Goal: Information Seeking & Learning: Learn about a topic

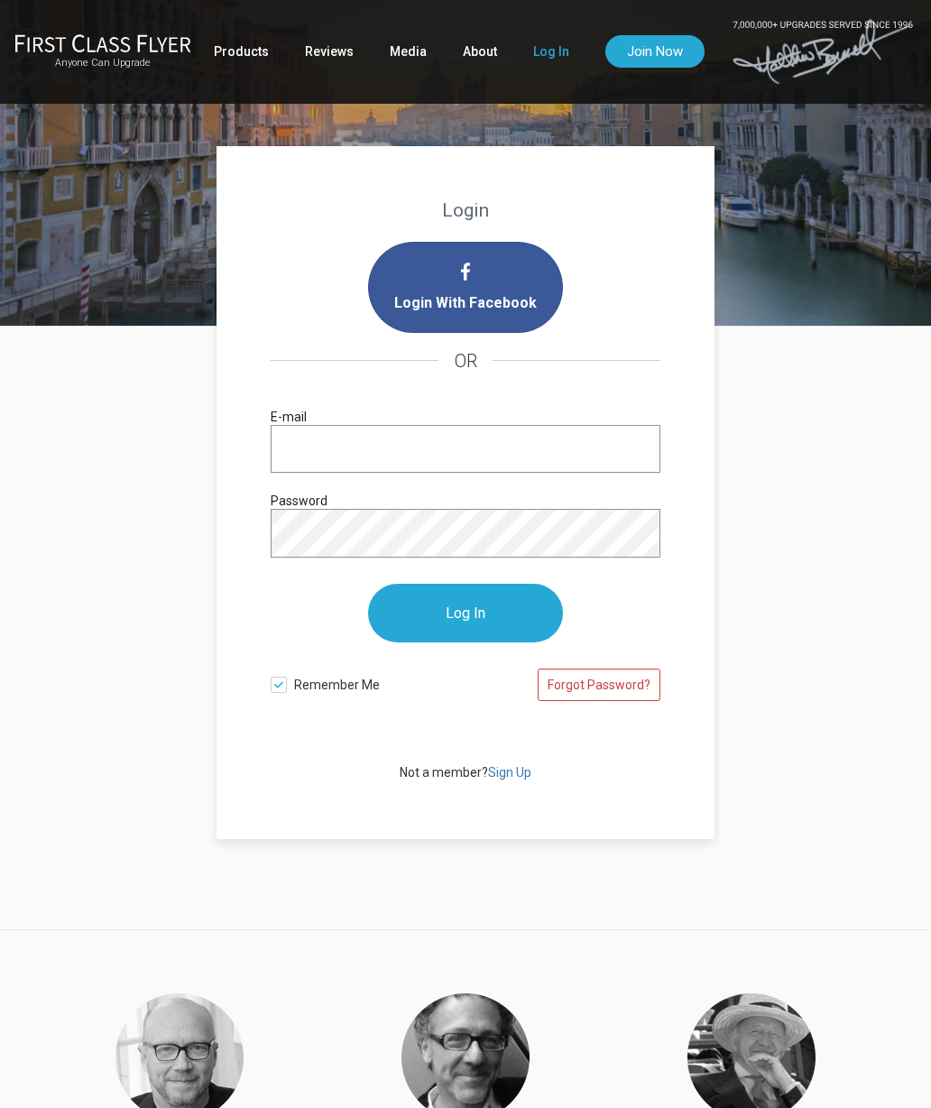
click at [309, 448] on input "E-mail" at bounding box center [466, 449] width 390 height 48
type input "[EMAIL_ADDRESS][DOMAIN_NAME]"
click at [426, 610] on input "Log In" at bounding box center [465, 613] width 195 height 59
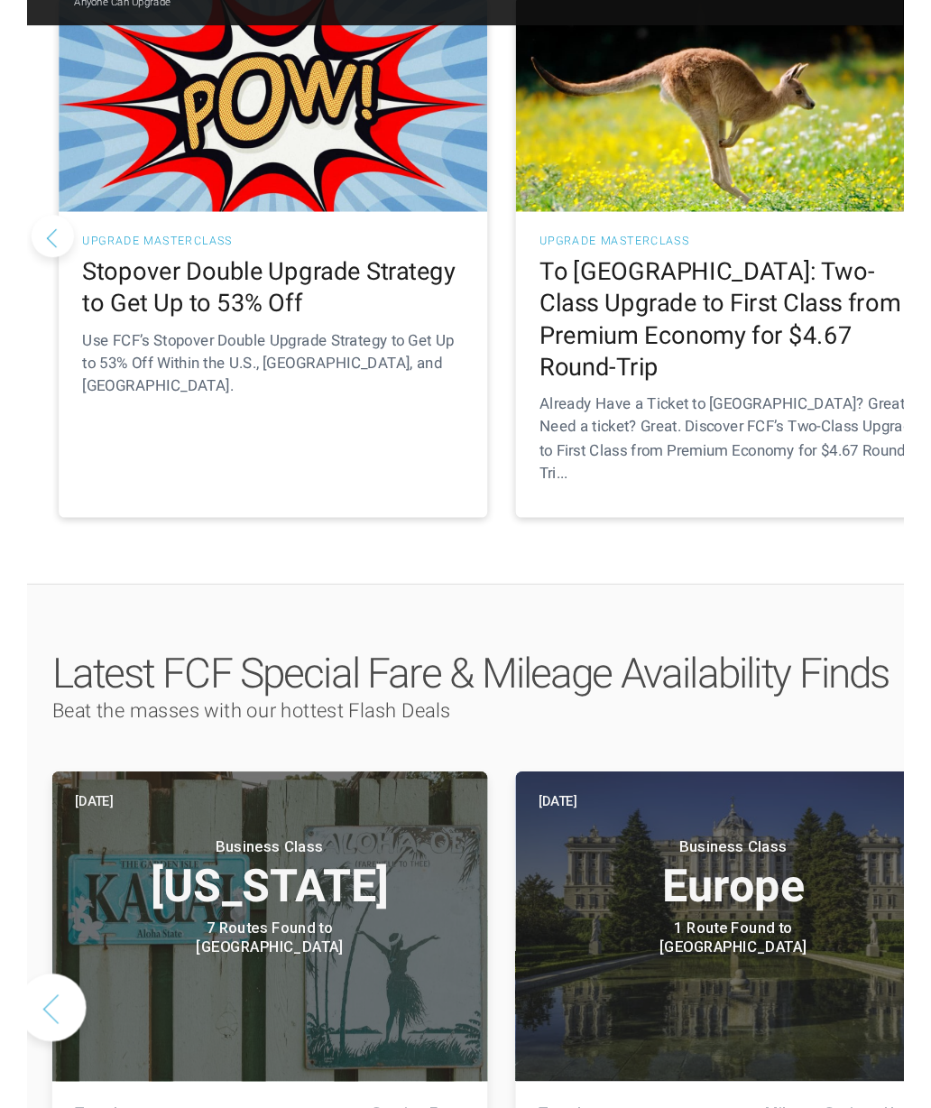
scroll to position [249, 0]
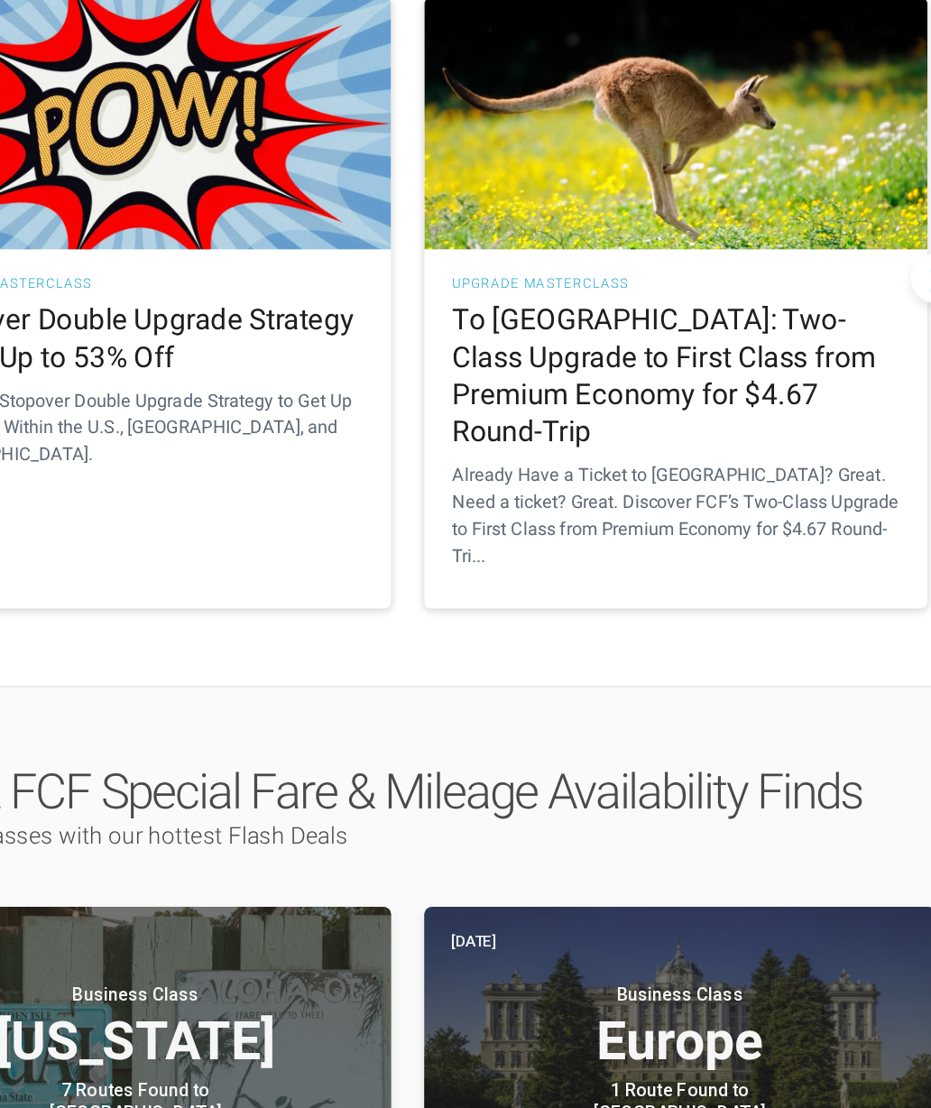
click at [502, 347] on h2 "To Australia: Two-Class Upgrade to First Class from Premium Economy for $4.67 R…" at bounding box center [684, 408] width 365 height 122
click at [527, 347] on h2 "To Australia: Two-Class Upgrade to First Class from Premium Economy for $4.67 R…" at bounding box center [684, 408] width 365 height 122
click at [540, 168] on img at bounding box center [684, 202] width 410 height 205
click at [502, 328] on h3 "UPGRADE MASTERCLASS" at bounding box center [684, 333] width 365 height 11
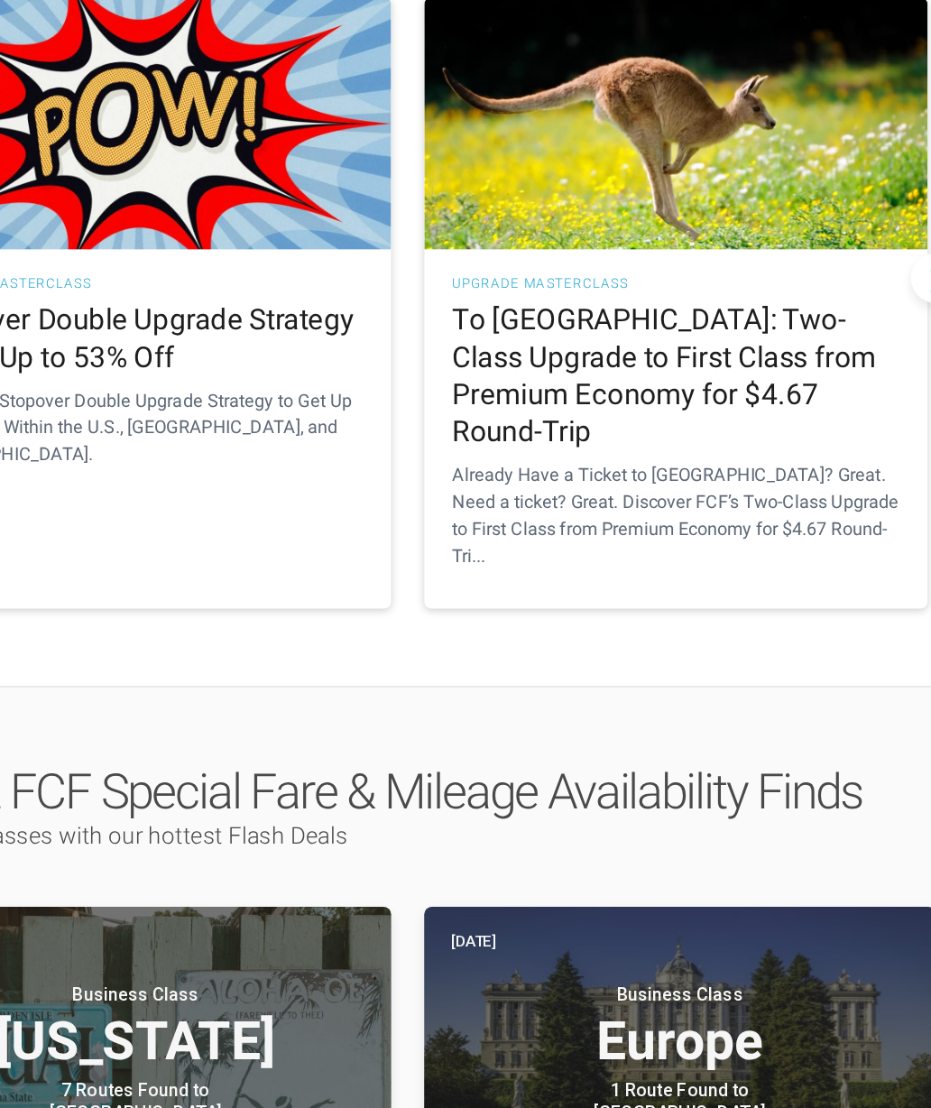
click at [576, 453] on h2 "To Australia: Two-Class Upgrade to First Class from Premium Economy for $4.67 R…" at bounding box center [684, 408] width 365 height 122
click at [579, 432] on h2 "To Australia: Two-Class Upgrade to First Class from Premium Economy for $4.67 R…" at bounding box center [684, 408] width 365 height 122
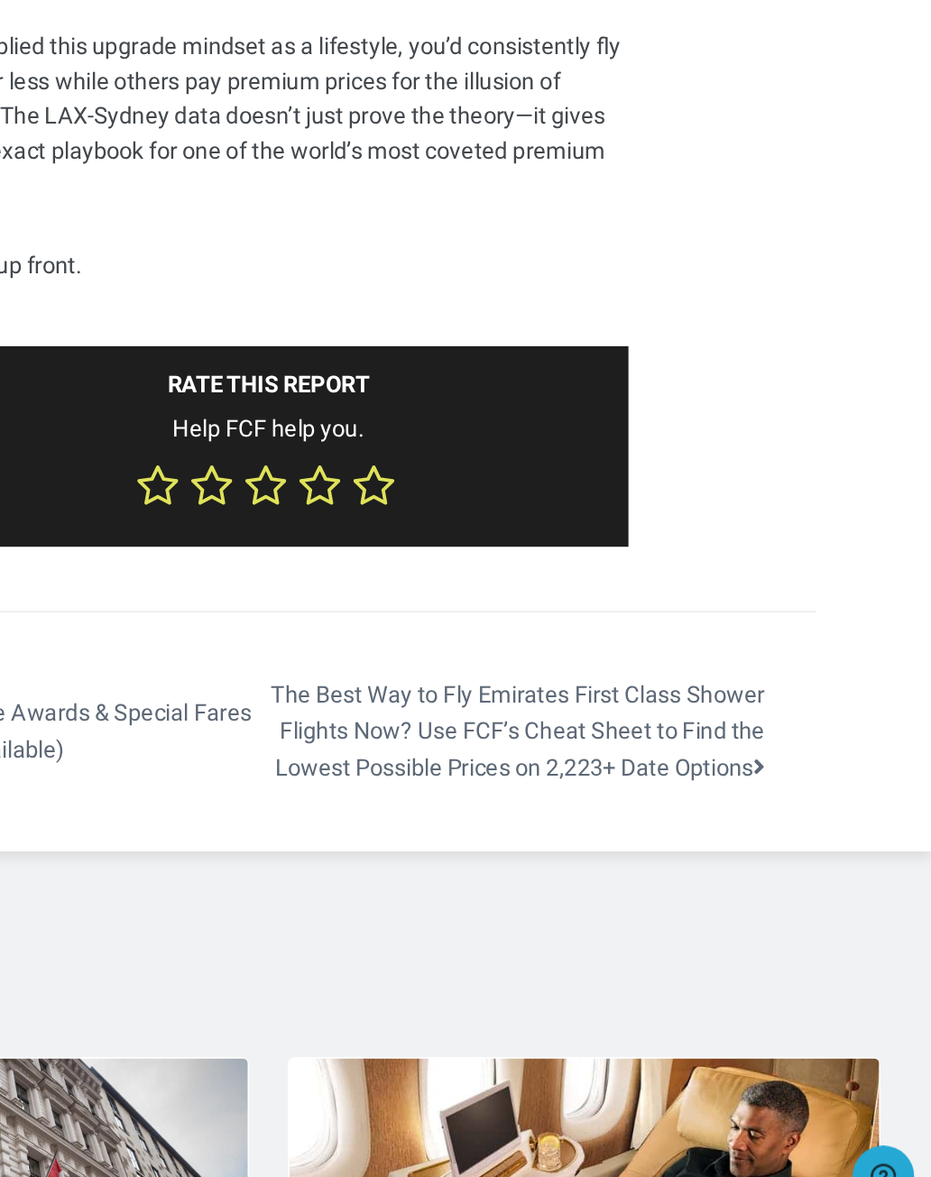
scroll to position [12609, 0]
